Goal: Task Accomplishment & Management: Manage account settings

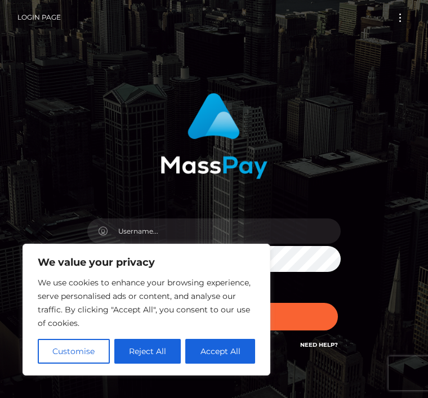
click at [233, 362] on button "Accept All" at bounding box center [220, 351] width 70 height 25
checkbox input "true"
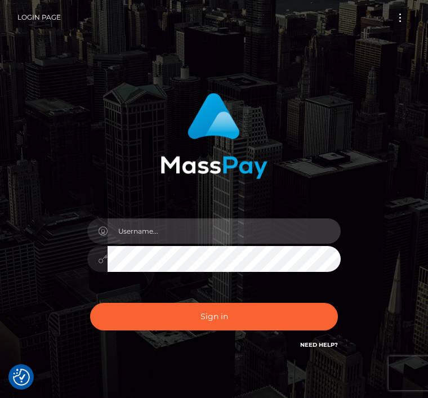
click at [246, 233] on input "text" at bounding box center [223, 230] width 233 height 25
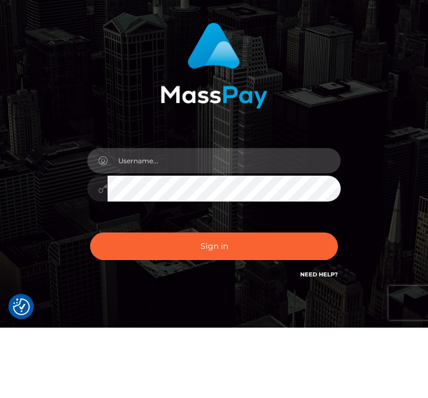
scroll to position [56, 0]
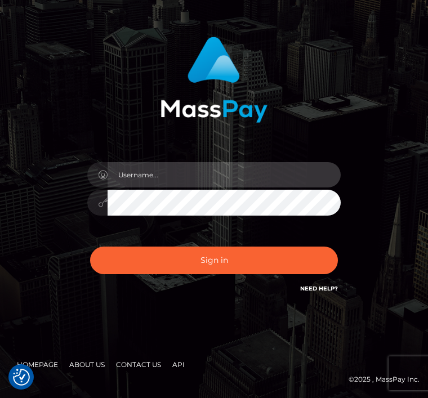
click at [275, 180] on input "text" at bounding box center [223, 174] width 233 height 25
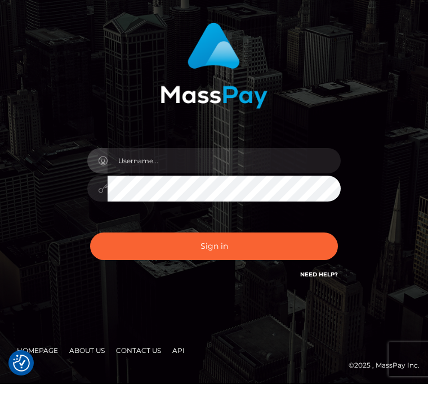
click at [388, 2] on div "Sign in" at bounding box center [214, 171] width 428 height 455
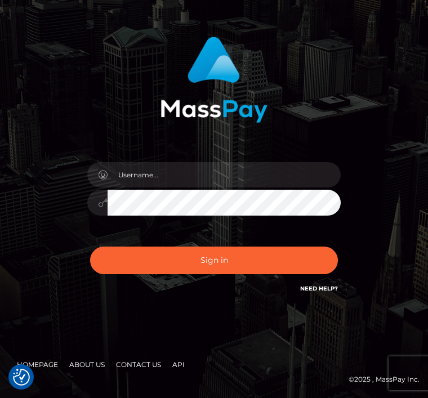
click at [392, 1] on div "Sign in" at bounding box center [214, 171] width 428 height 455
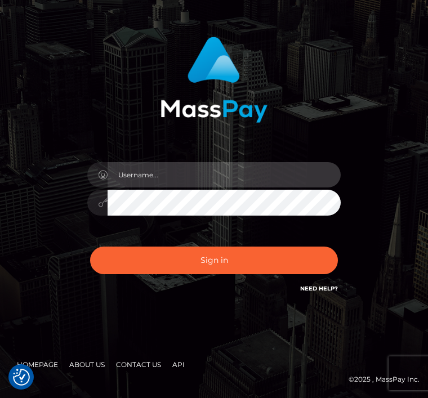
click at [298, 171] on input "text" at bounding box center [223, 174] width 233 height 25
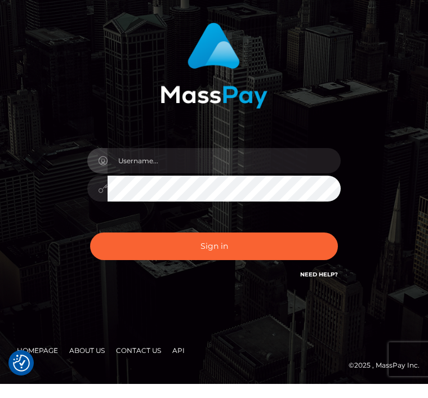
click at [395, 0] on div "Sign in" at bounding box center [214, 171] width 428 height 455
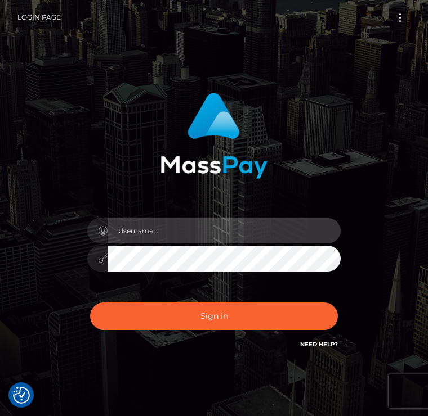
click at [272, 232] on input "text" at bounding box center [223, 230] width 233 height 25
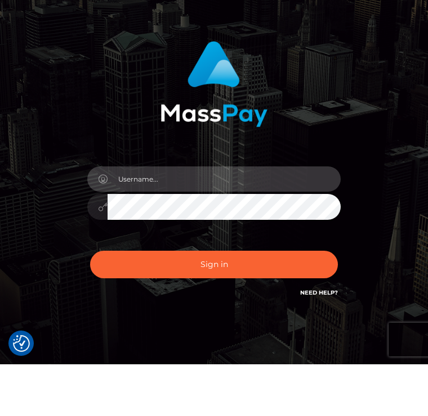
scroll to position [38, 0]
